Goal: Task Accomplishment & Management: Use online tool/utility

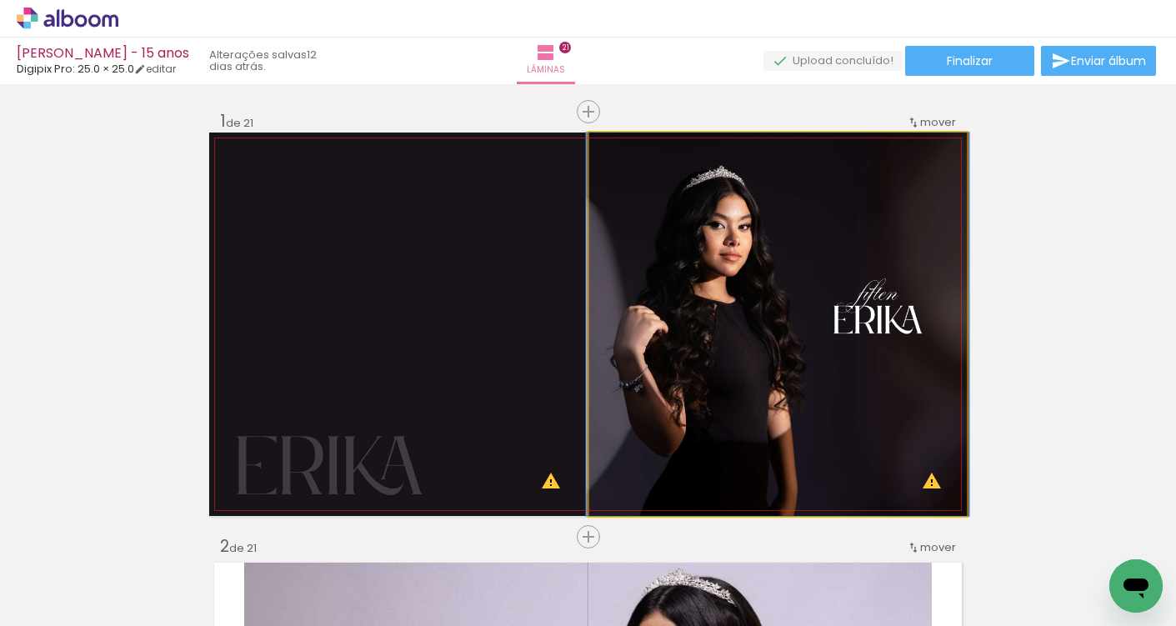
click at [797, 360] on quentale-photo at bounding box center [778, 325] width 378 height 384
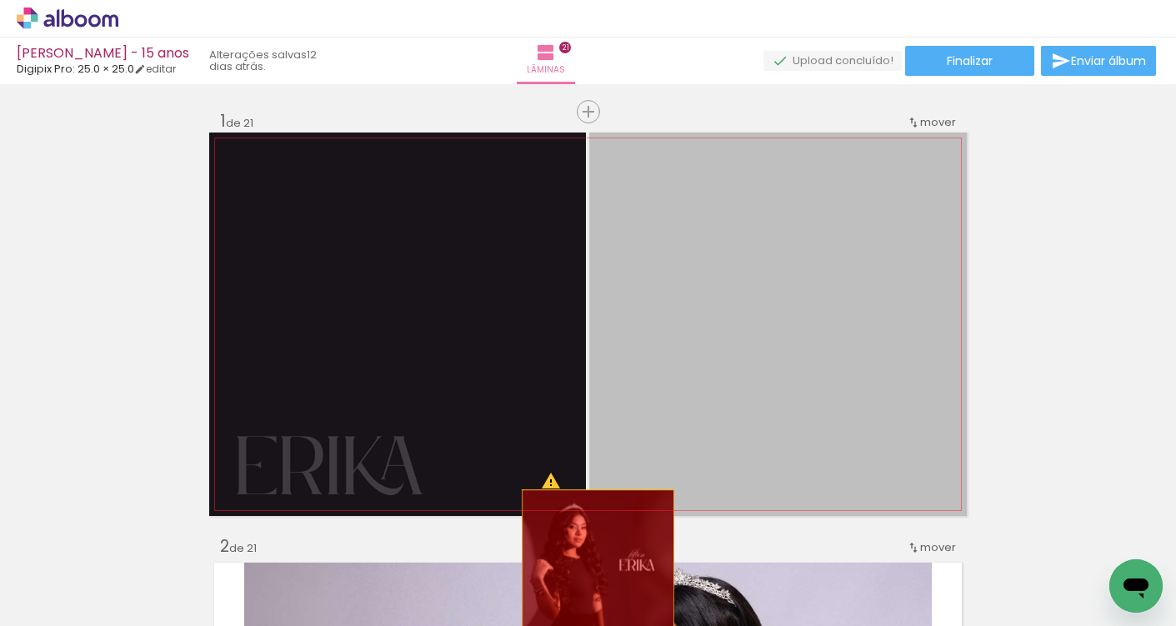
drag, startPoint x: 787, startPoint y: 363, endPoint x: 591, endPoint y: 567, distance: 283.0
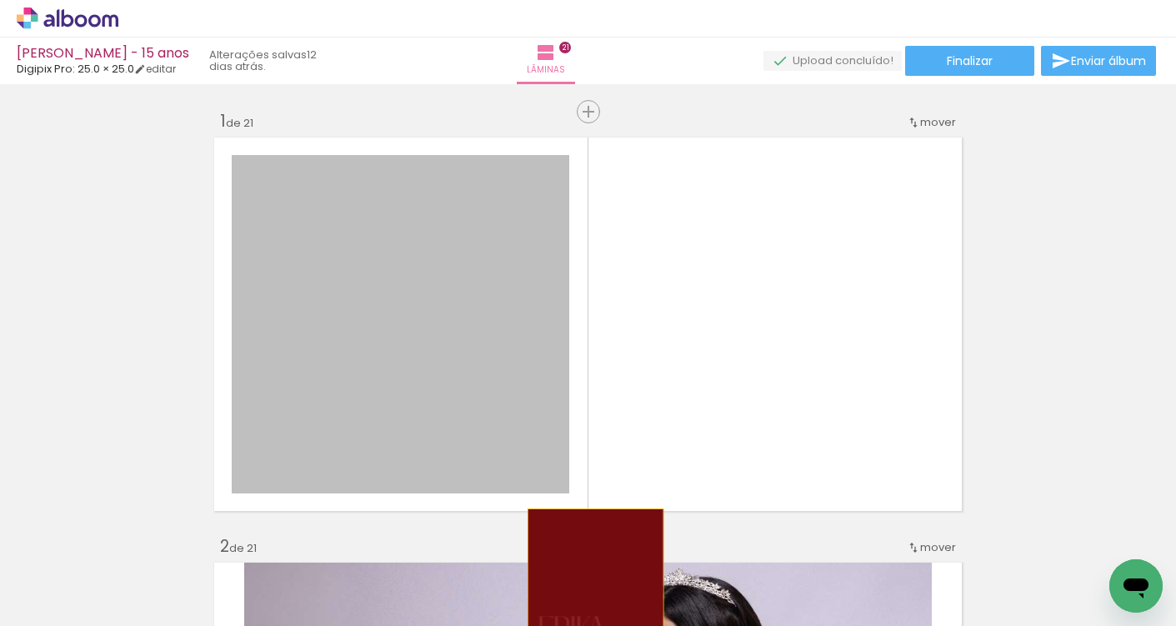
drag, startPoint x: 524, startPoint y: 402, endPoint x: 589, endPoint y: 577, distance: 187.1
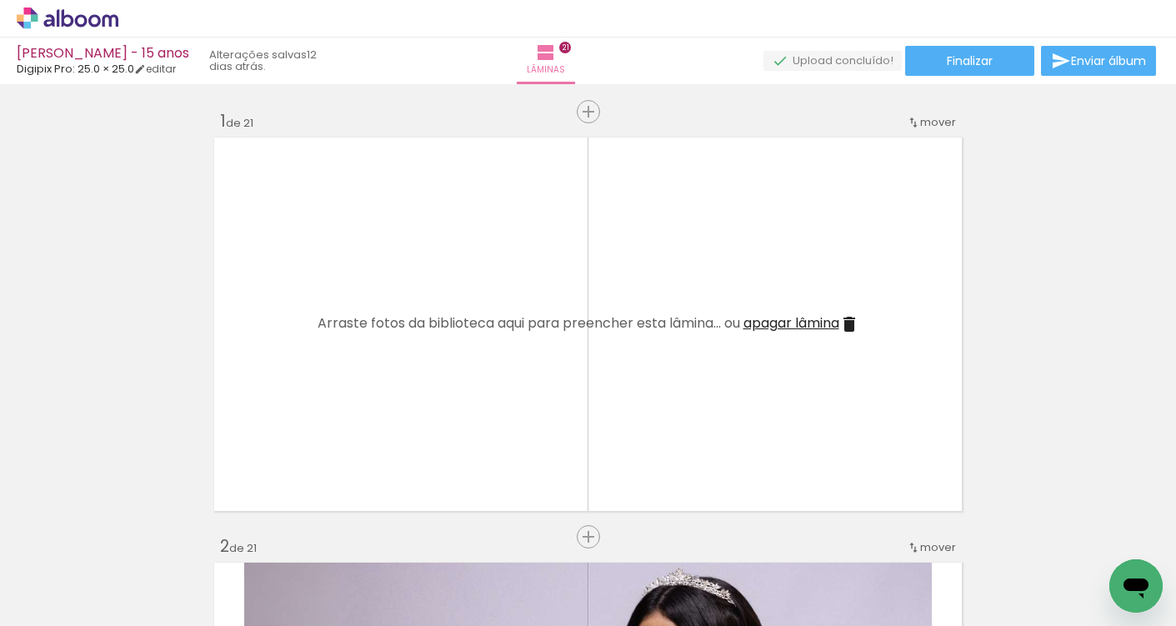
click at [815, 325] on span "apagar lâmina" at bounding box center [792, 322] width 96 height 19
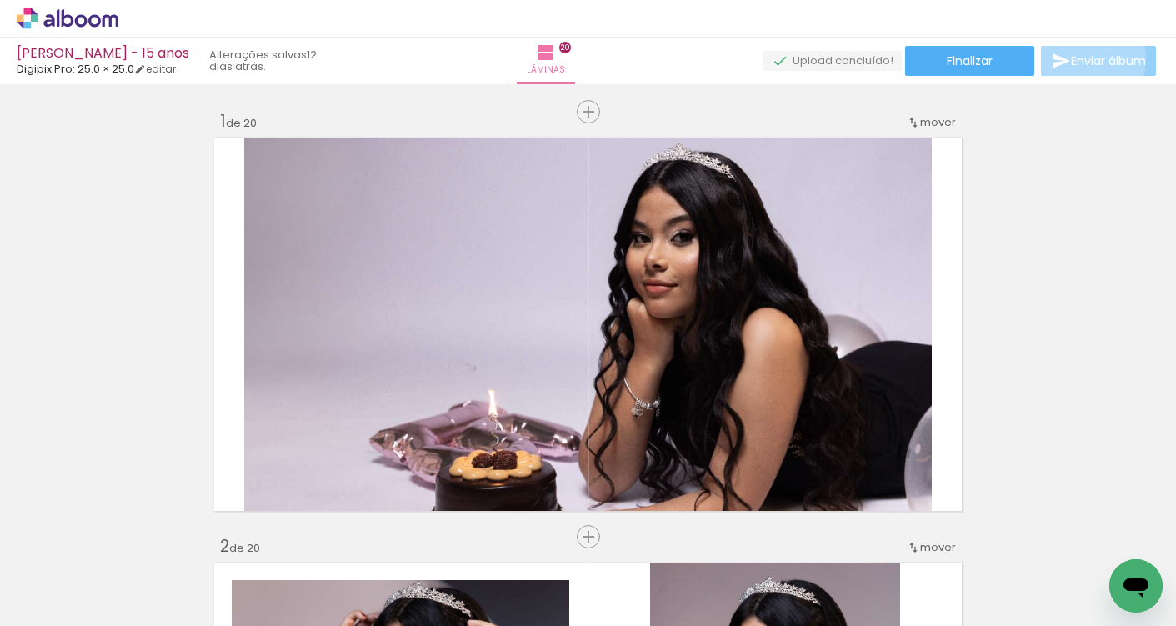
click at [1085, 60] on span "Enviar álbum" at bounding box center [1108, 61] width 75 height 12
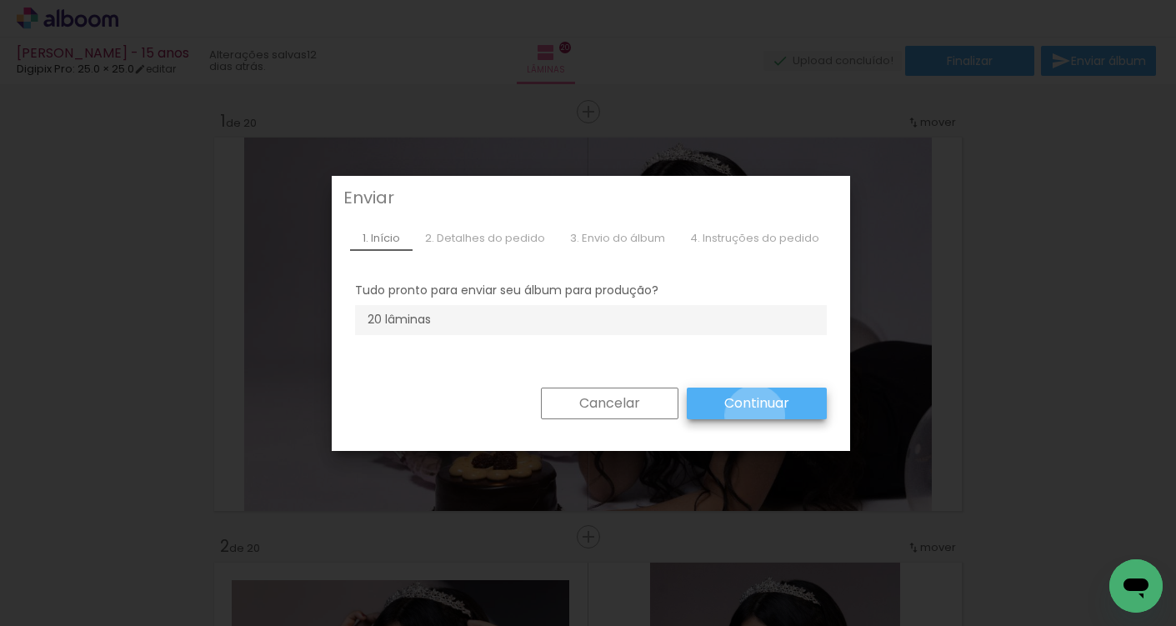
click at [748, 415] on paper-button "Continuar" at bounding box center [757, 404] width 140 height 32
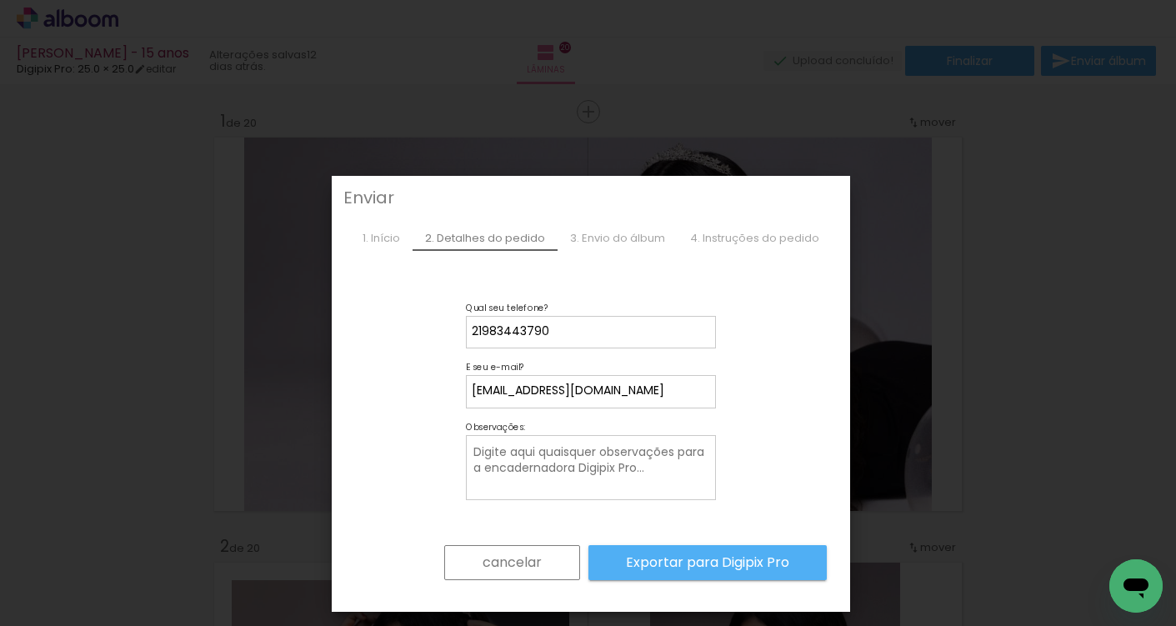
click at [651, 458] on textarea at bounding box center [593, 469] width 242 height 53
type textarea "Páginas álbum"
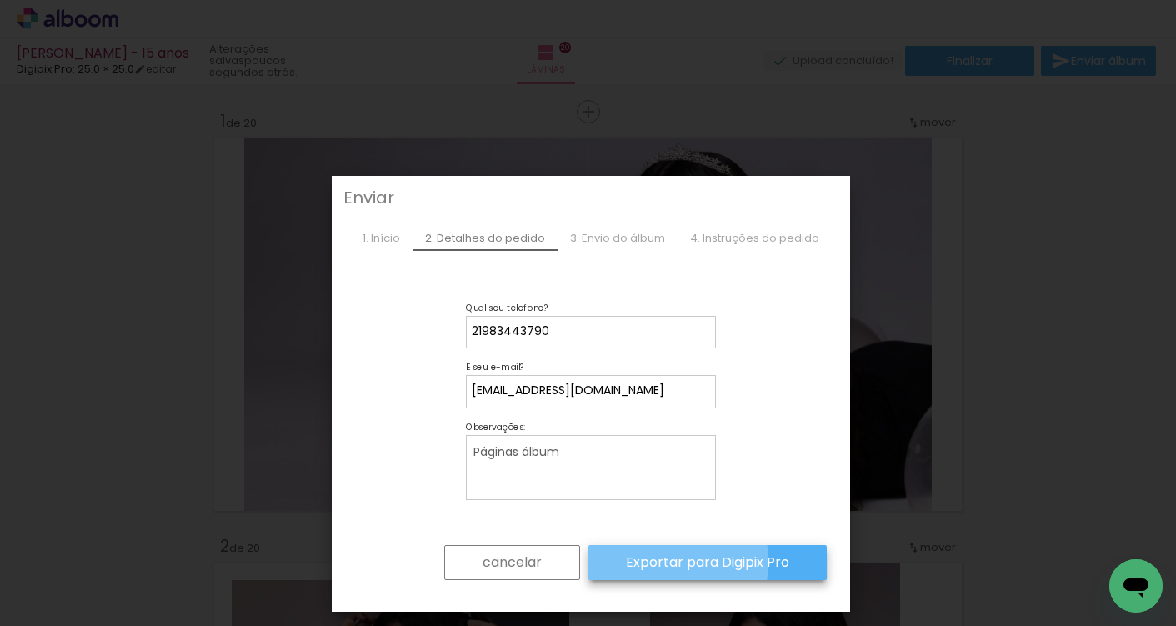
click at [0, 0] on slot "Exportar para Digipix Pro" at bounding box center [0, 0] width 0 height 0
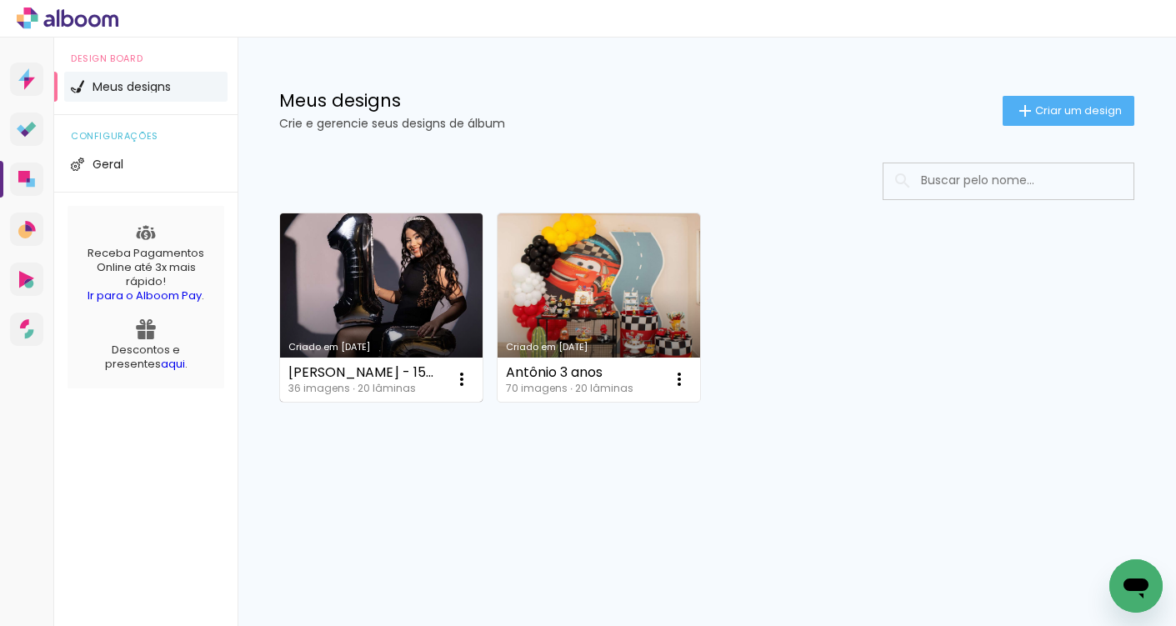
click at [378, 295] on link "Criado em [DATE]" at bounding box center [381, 307] width 203 height 188
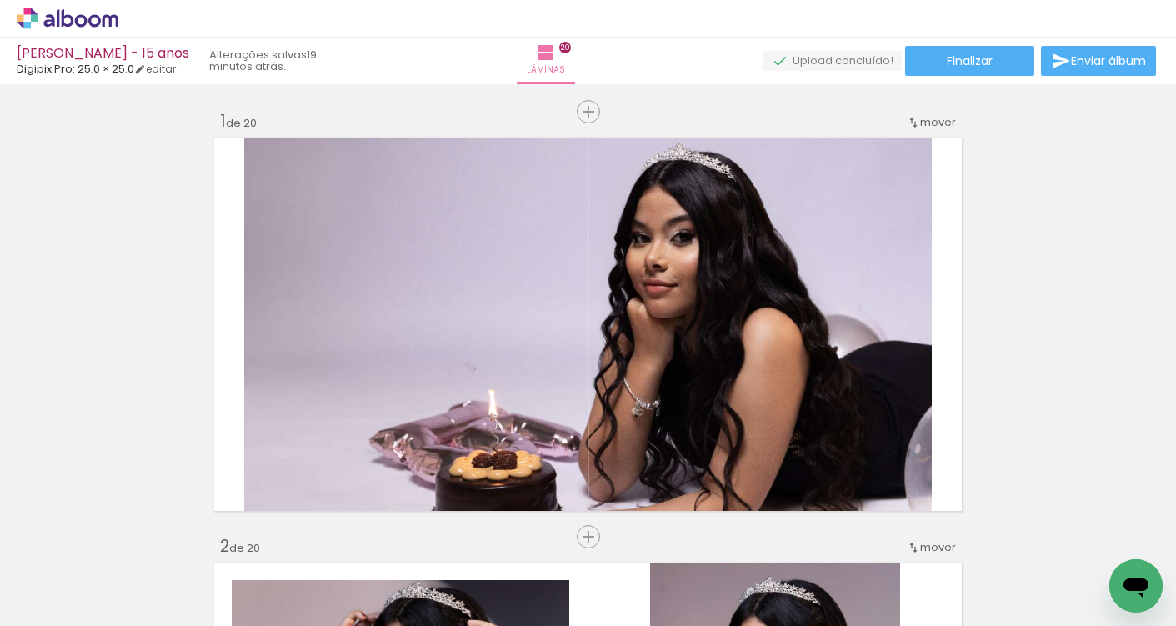
scroll to position [0, 2327]
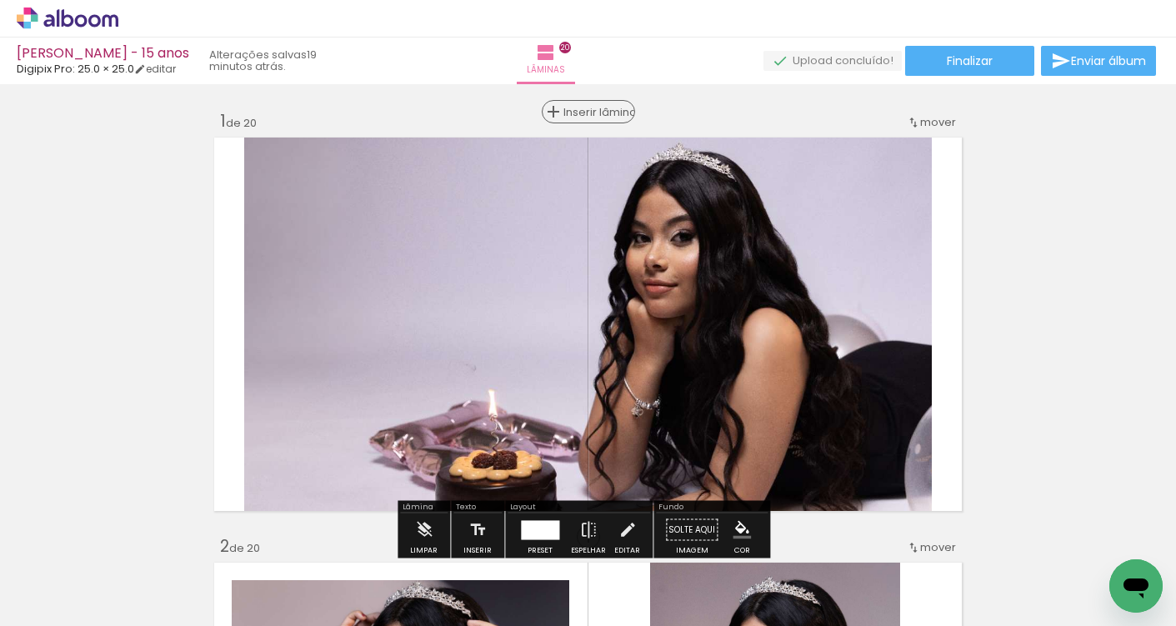
click at [588, 111] on span "Inserir lâmina" at bounding box center [596, 112] width 65 height 11
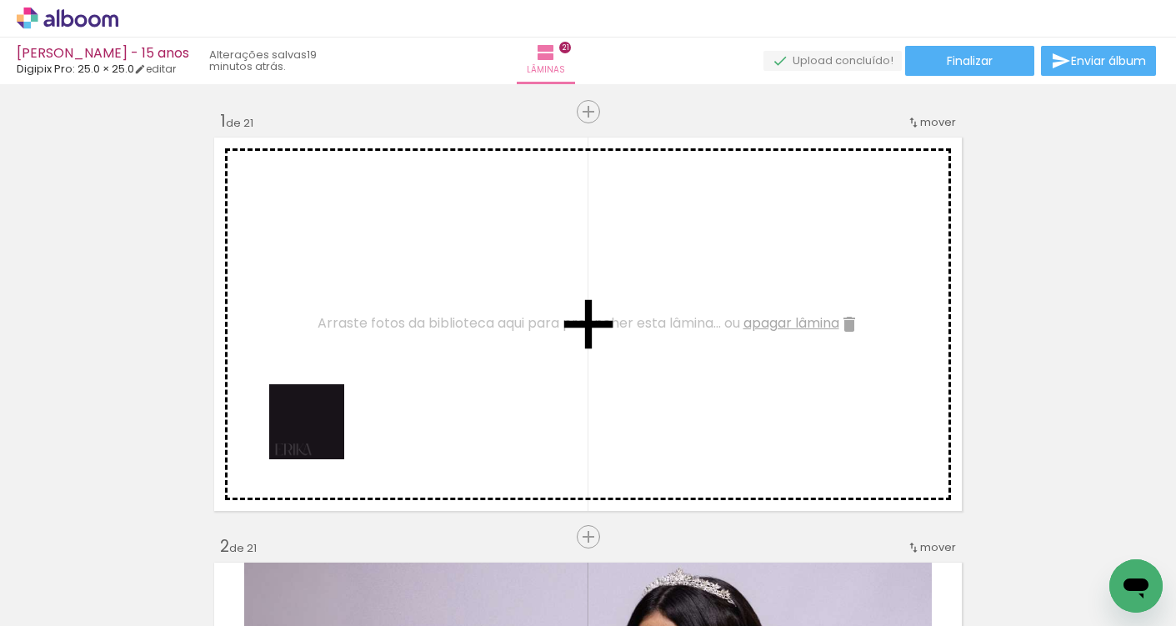
drag, startPoint x: 1097, startPoint y: 558, endPoint x: 299, endPoint y: 416, distance: 810.4
click at [299, 416] on quentale-workspace at bounding box center [588, 313] width 1176 height 626
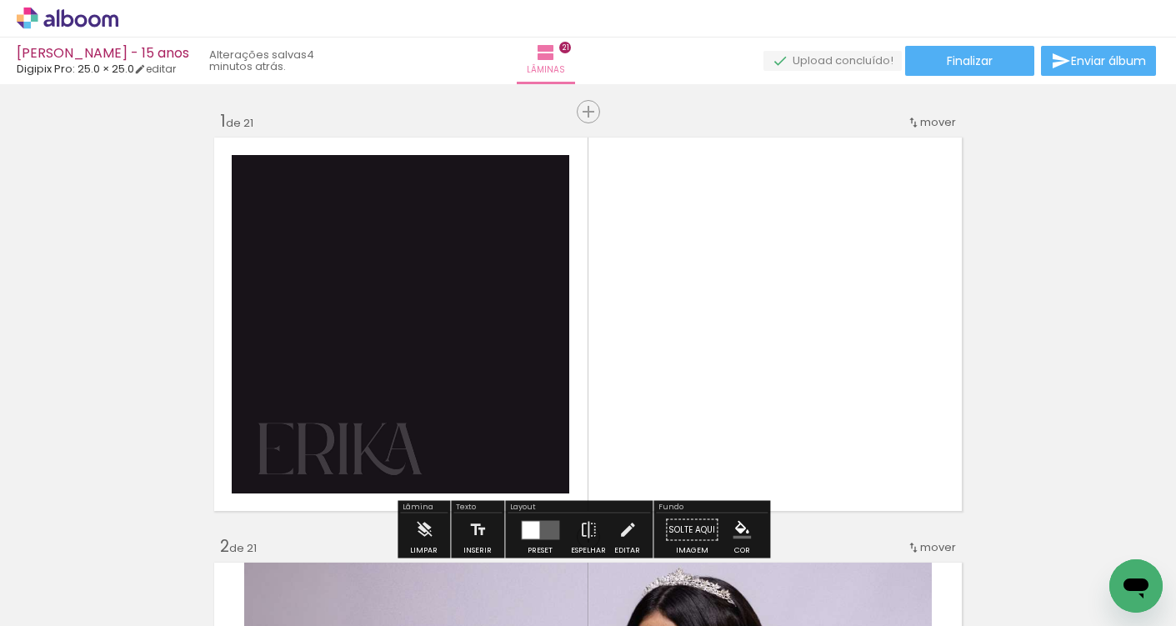
click at [476, 286] on quentale-photo at bounding box center [401, 324] width 338 height 338
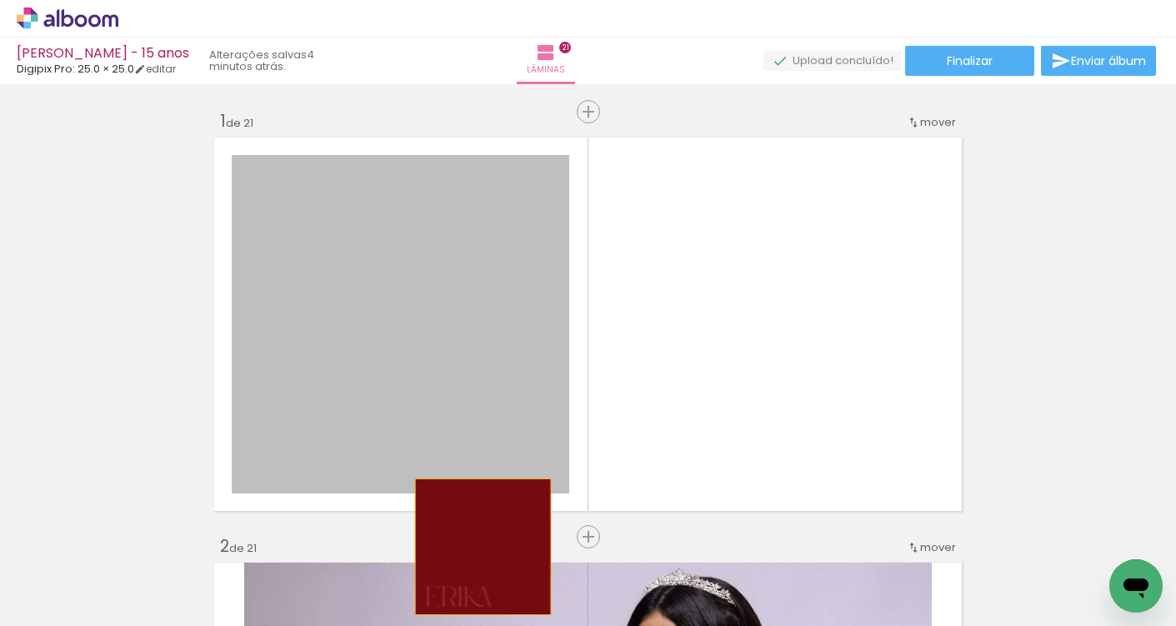
drag, startPoint x: 476, startPoint y: 286, endPoint x: 477, endPoint y: 547, distance: 261.0
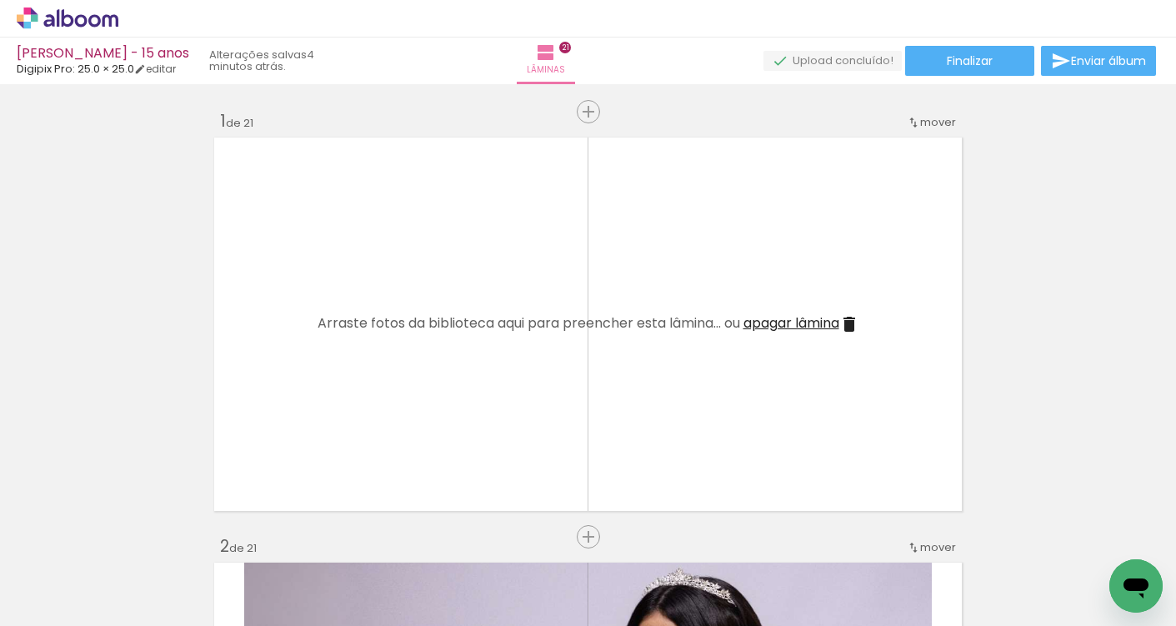
click at [71, 604] on span "Adicionar Fotos" at bounding box center [59, 603] width 50 height 18
click at [0, 0] on input "file" at bounding box center [0, 0] width 0 height 0
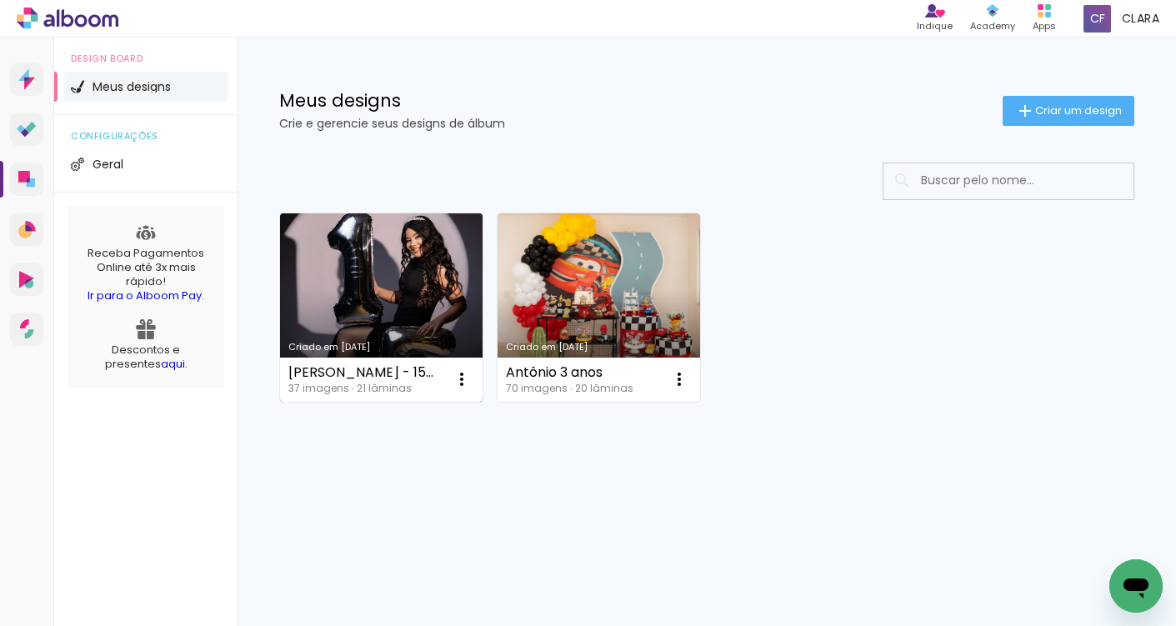
click at [395, 284] on link "Criado em [DATE]" at bounding box center [381, 307] width 203 height 188
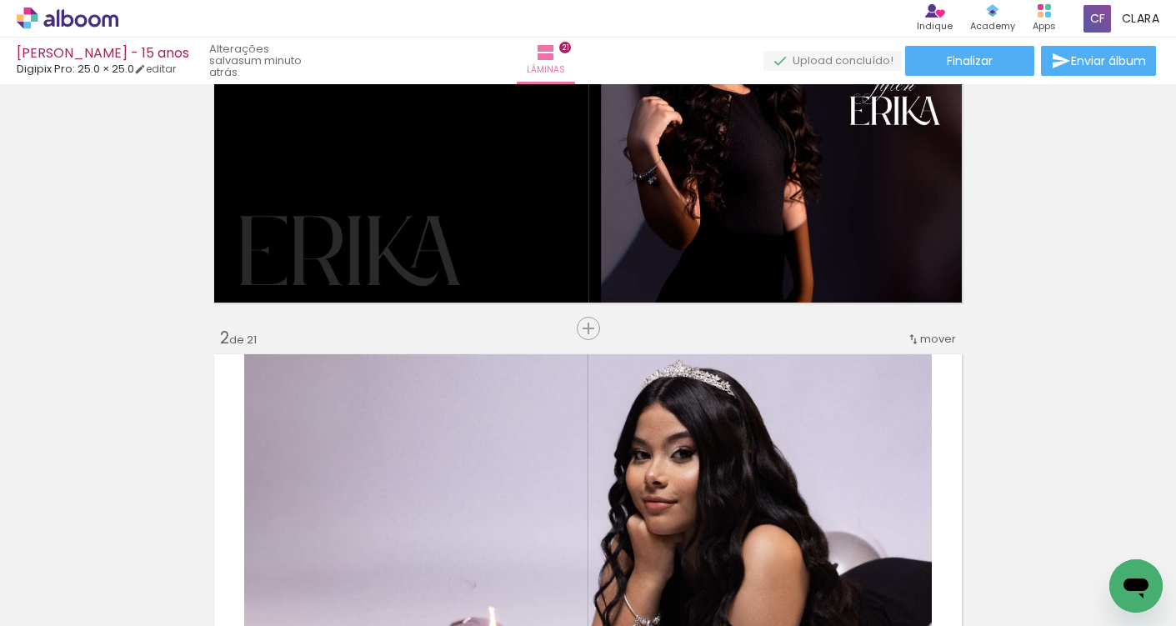
scroll to position [94, 0]
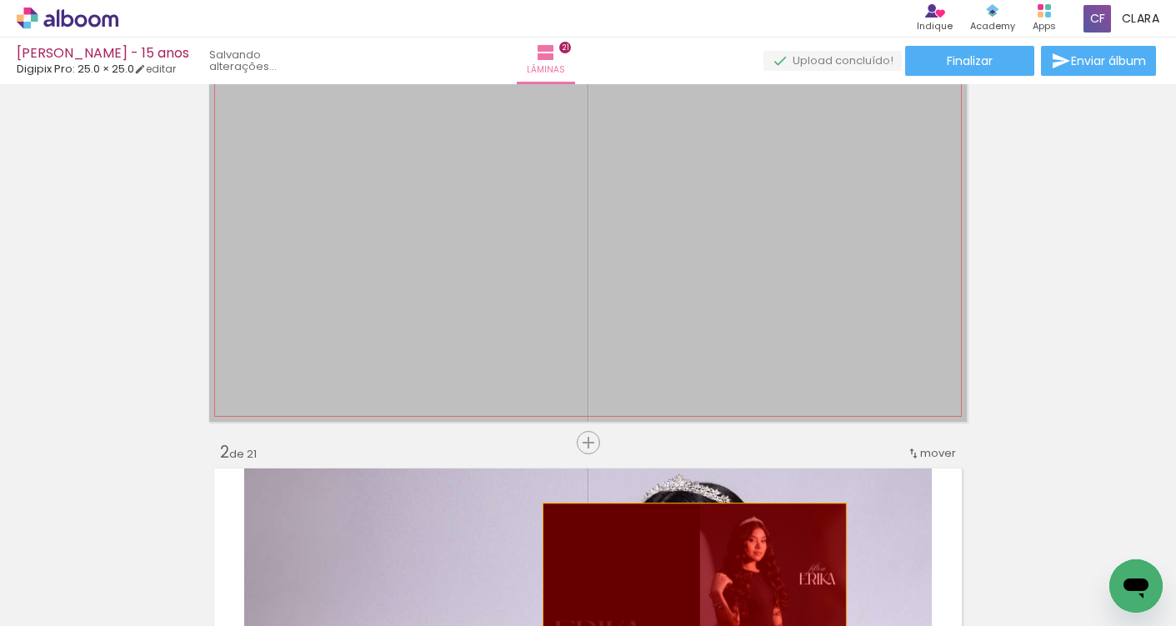
drag, startPoint x: 607, startPoint y: 201, endPoint x: 688, endPoint y: 579, distance: 387.0
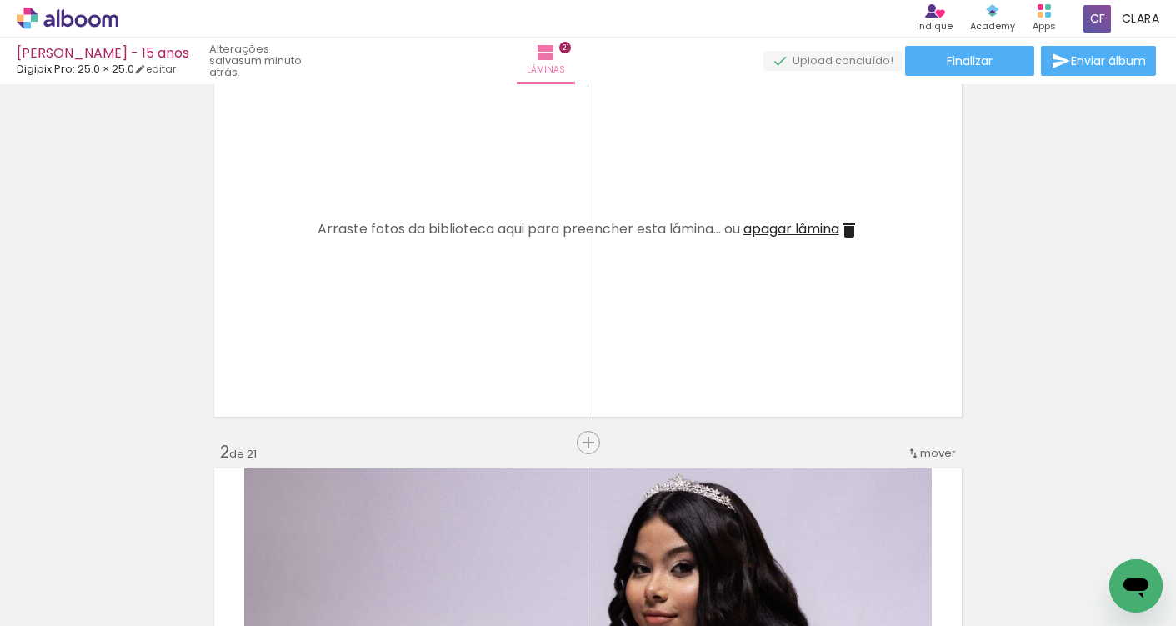
click at [781, 235] on span "apagar lâmina" at bounding box center [792, 228] width 96 height 19
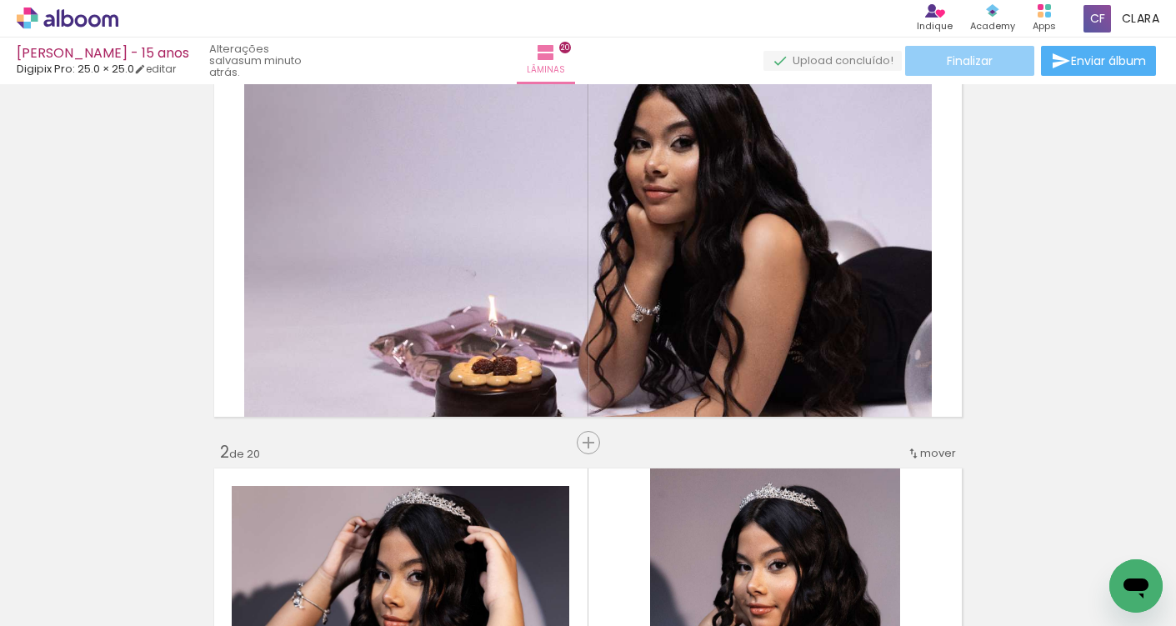
click at [1010, 63] on paper-button "Finalizar" at bounding box center [969, 61] width 129 height 30
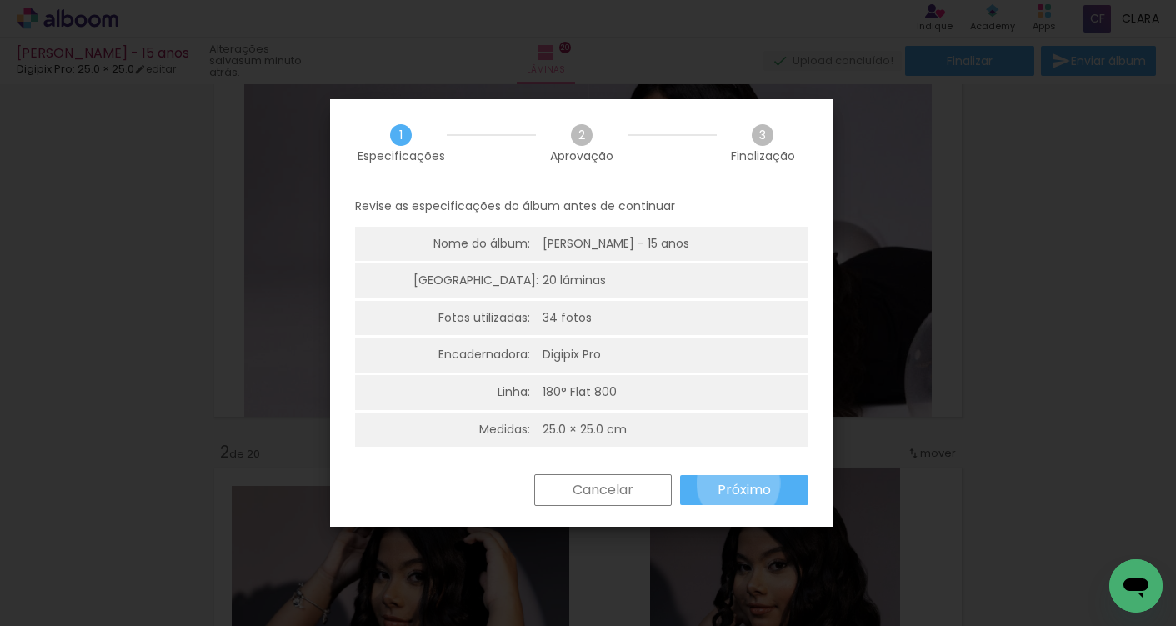
click at [0, 0] on slot "Próximo" at bounding box center [0, 0] width 0 height 0
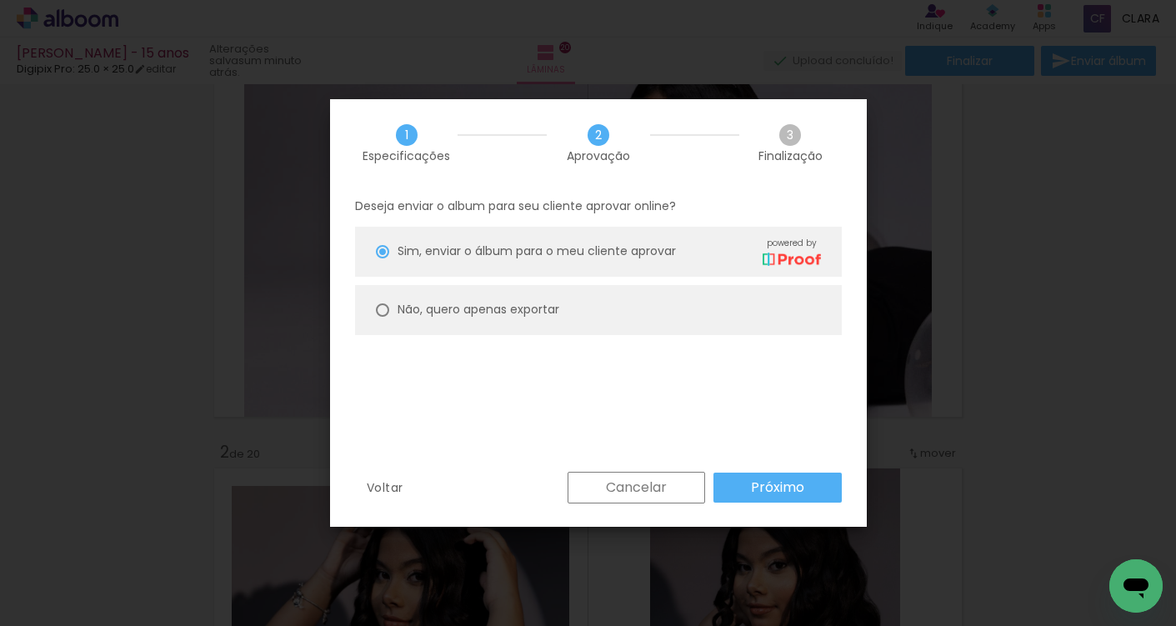
click at [616, 295] on paper-radio-button "Não, quero apenas exportar" at bounding box center [598, 310] width 487 height 50
type paper-radio-button "on"
click at [0, 0] on slot "Próximo" at bounding box center [0, 0] width 0 height 0
type input "Alta, 300 DPI"
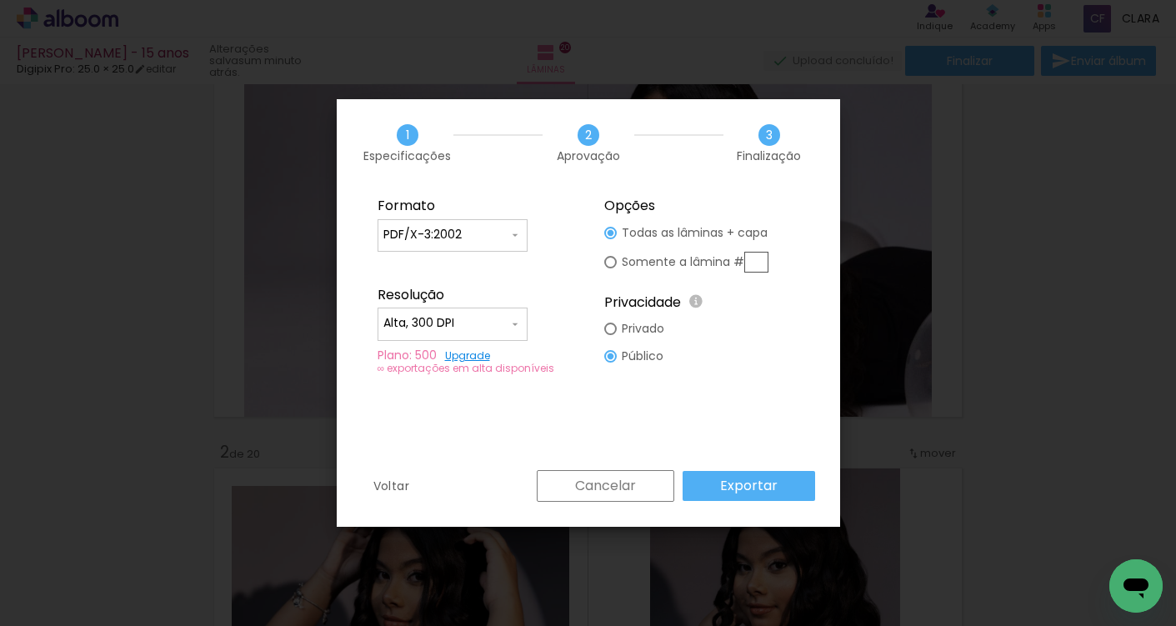
click at [502, 319] on input "Alta, 300 DPI" at bounding box center [446, 323] width 125 height 17
click at [560, 259] on fieldset "Formato JPG PDF PDF/X-3:2002 Resolução Alta, 300 DPI Baixa Plano: 500 Upgrade ∞…" at bounding box center [474, 286] width 223 height 199
click at [497, 222] on paper-input-container "PDF/X-3:2002" at bounding box center [453, 235] width 150 height 33
click at [571, 252] on fieldset "Formato JPG PDF PDF/X-3:2002 Resolução Alta, 300 DPI Baixa Plano: 500 Upgrade ∞…" at bounding box center [474, 286] width 223 height 199
click at [714, 494] on paper-button "Exportar" at bounding box center [749, 486] width 133 height 30
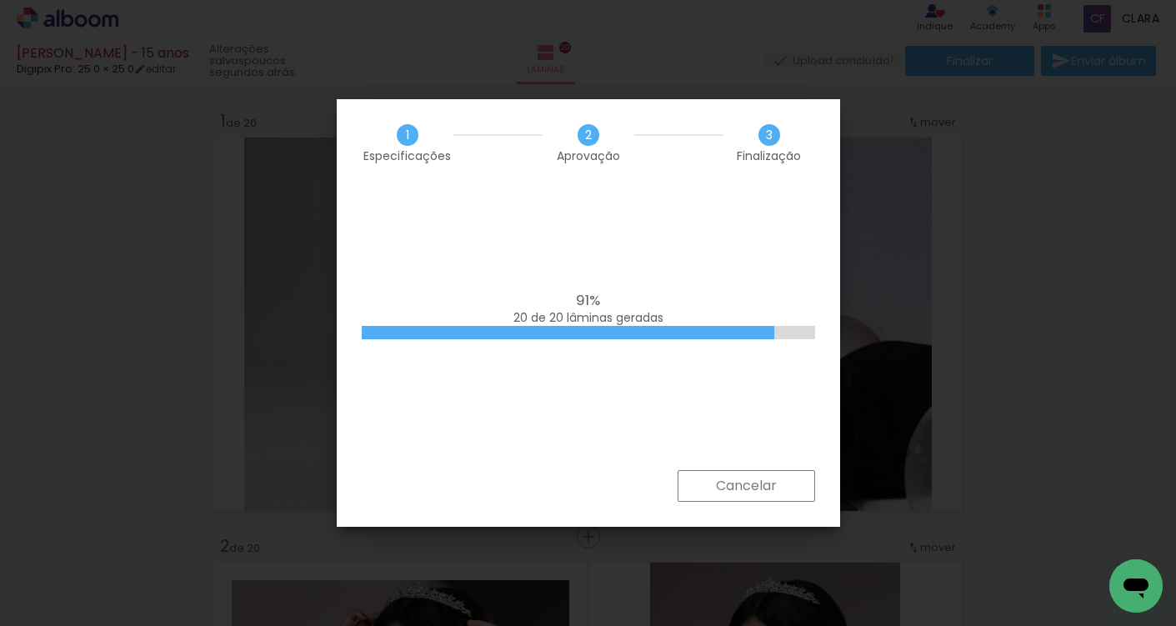
scroll to position [94, 0]
